Goal: Information Seeking & Learning: Check status

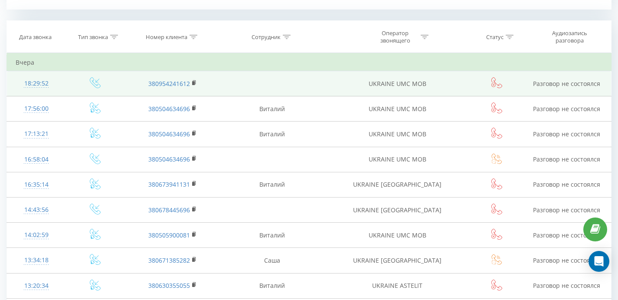
scroll to position [354, 0]
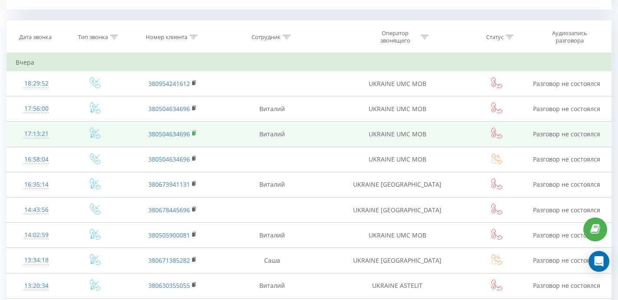
click at [195, 134] on icon at bounding box center [194, 133] width 3 height 4
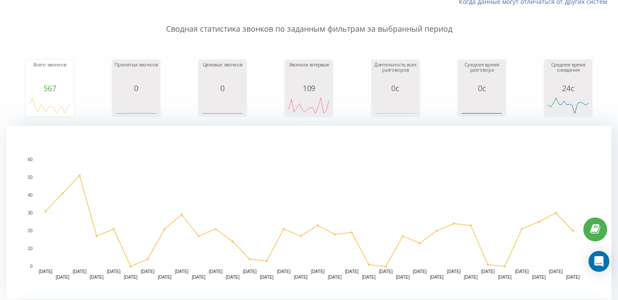
scroll to position [0, 0]
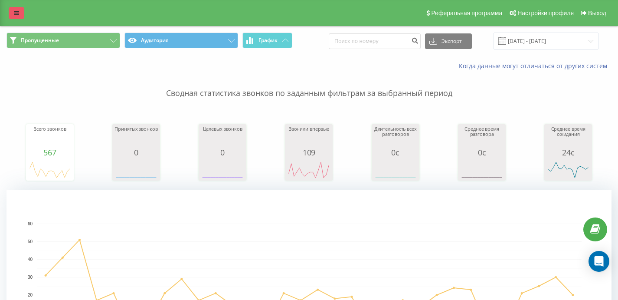
click at [22, 16] on link at bounding box center [17, 13] width 16 height 12
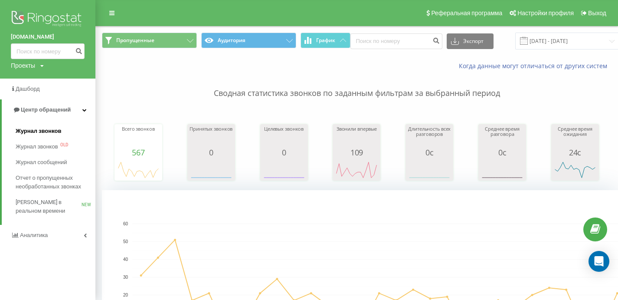
click at [47, 130] on span "Журнал звонков" at bounding box center [39, 131] width 46 height 9
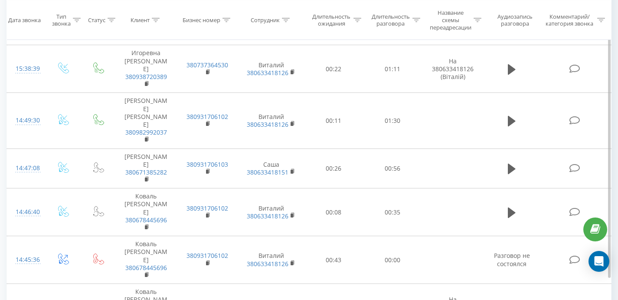
scroll to position [957, 0]
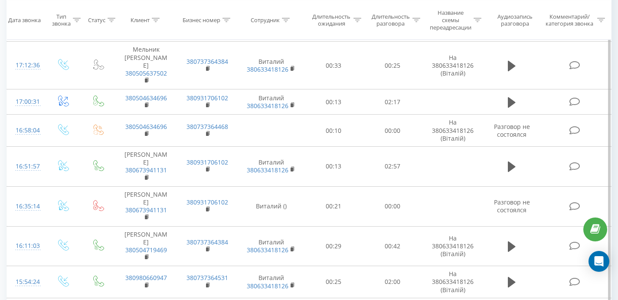
scroll to position [430, 0]
